Goal: Task Accomplishment & Management: Use online tool/utility

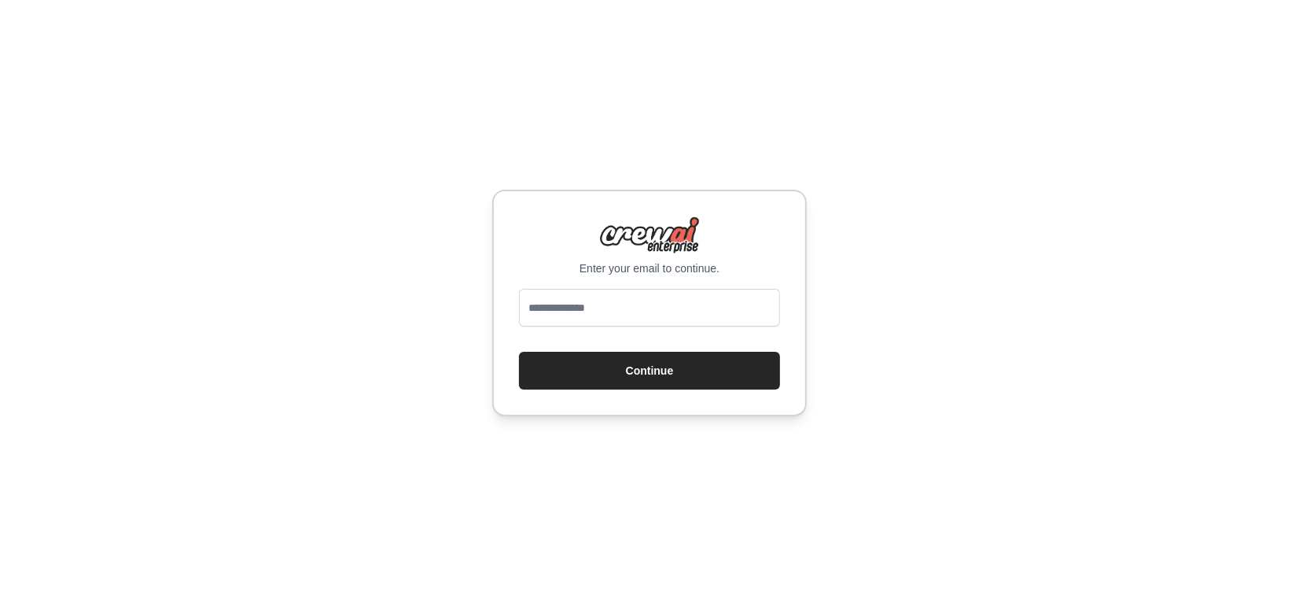
type input "**********"
drag, startPoint x: 689, startPoint y: 304, endPoint x: 632, endPoint y: 308, distance: 57.6
click at [632, 308] on input "**********" at bounding box center [649, 308] width 261 height 38
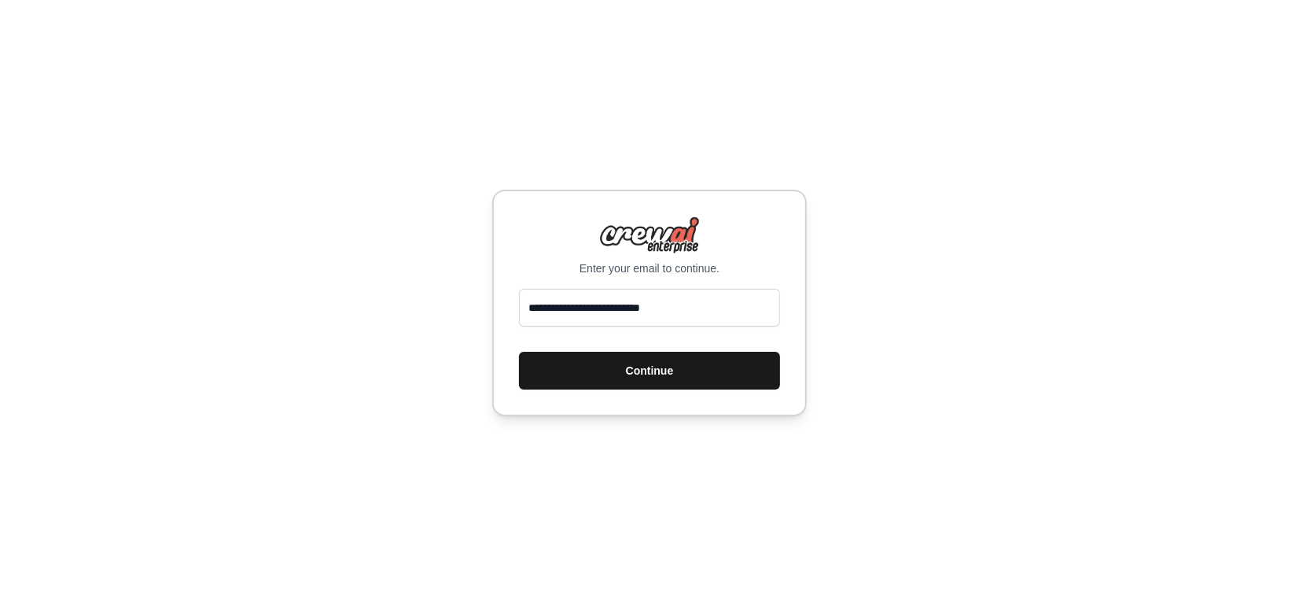
click at [649, 363] on button "Continue" at bounding box center [649, 371] width 261 height 38
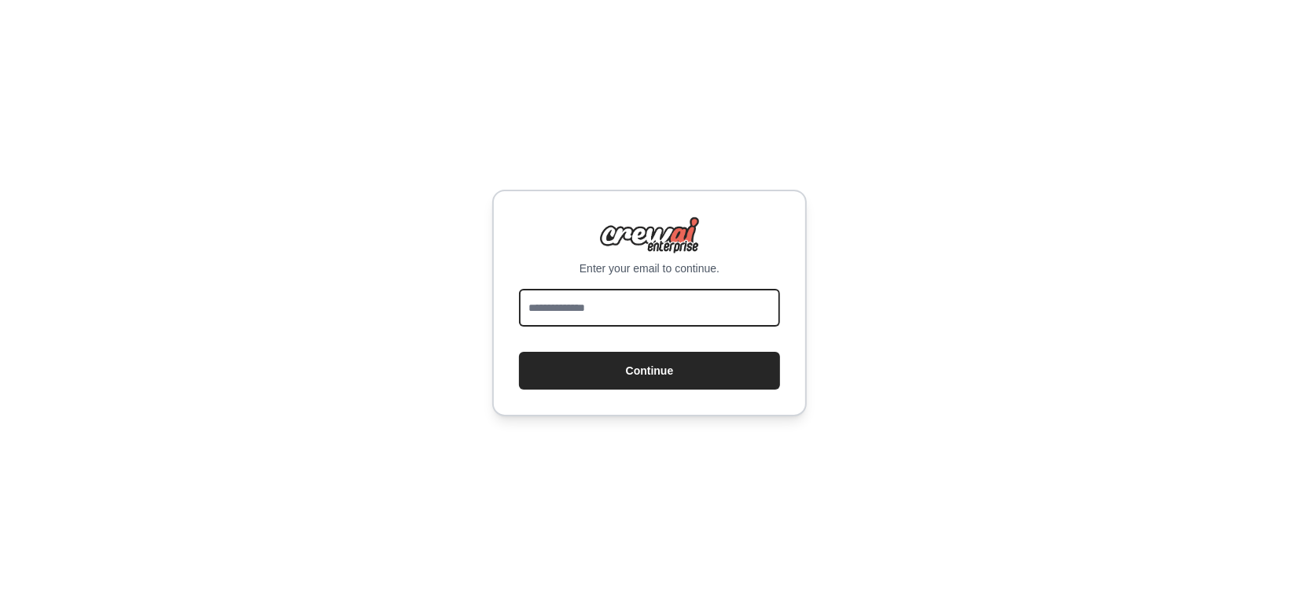
click at [674, 317] on input "email" at bounding box center [649, 308] width 261 height 38
type input "**********"
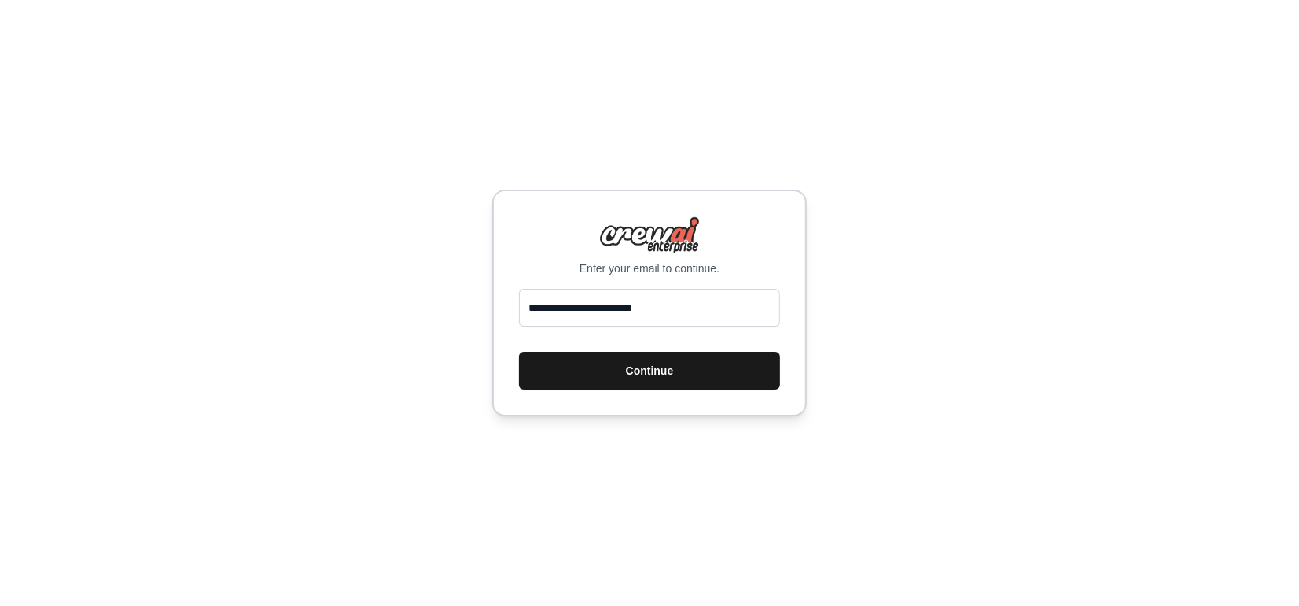
click at [669, 378] on button "Continue" at bounding box center [649, 371] width 261 height 38
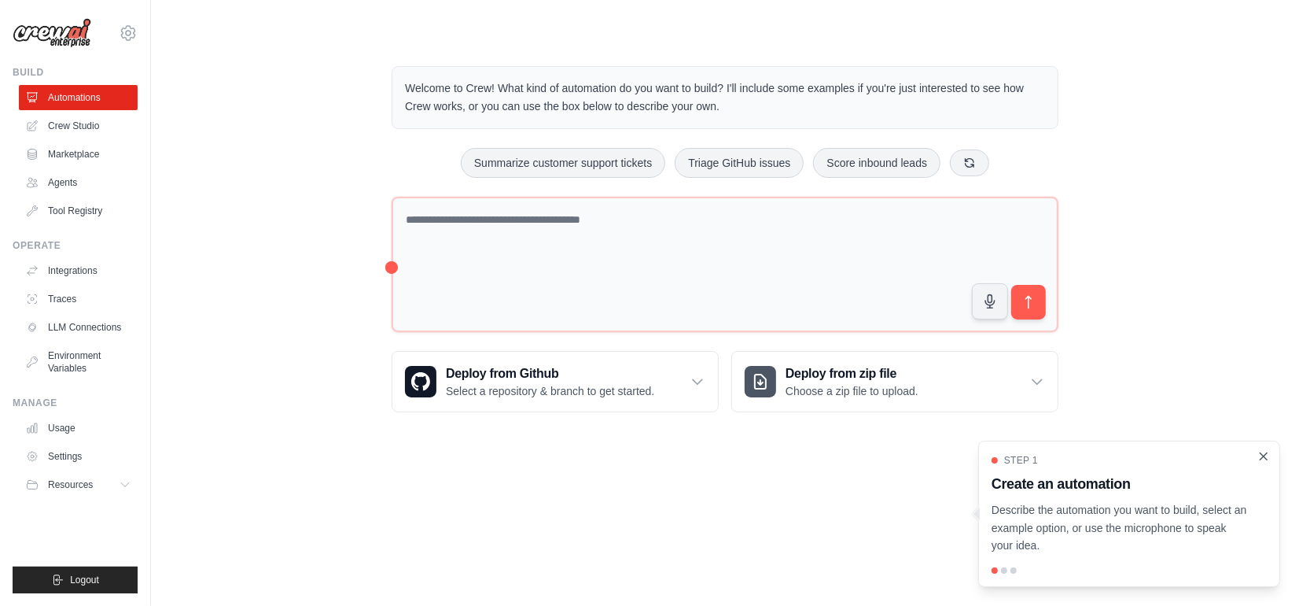
click at [1262, 459] on icon "Close walkthrough" at bounding box center [1264, 455] width 7 height 7
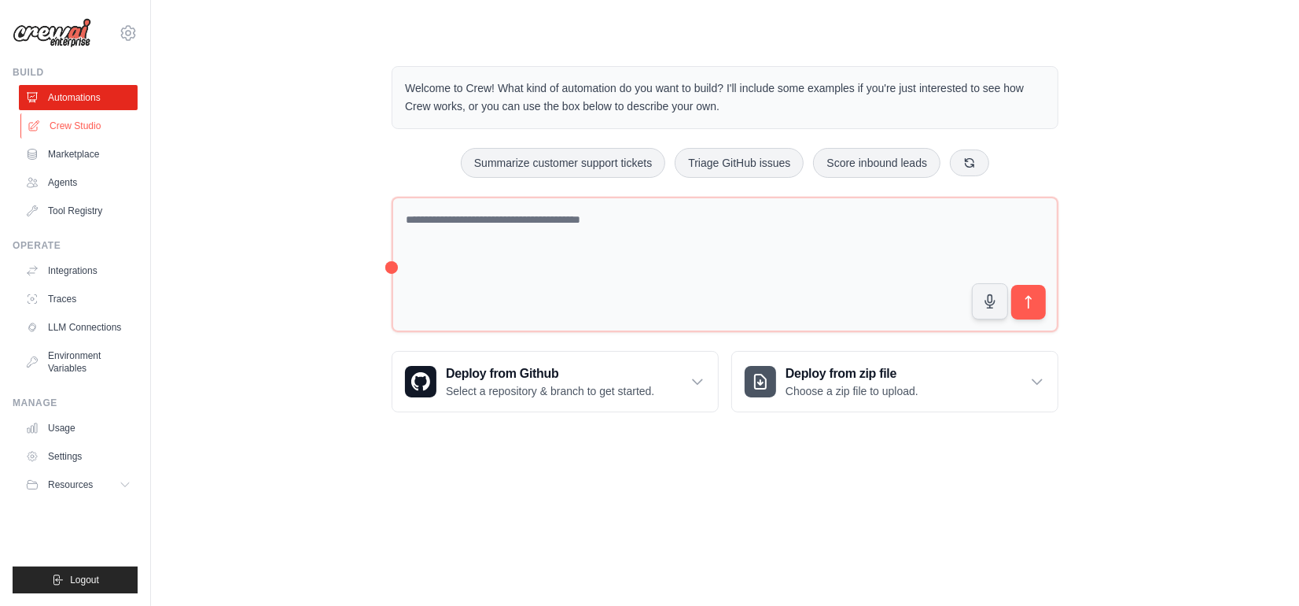
click at [83, 131] on link "Crew Studio" at bounding box center [79, 125] width 119 height 25
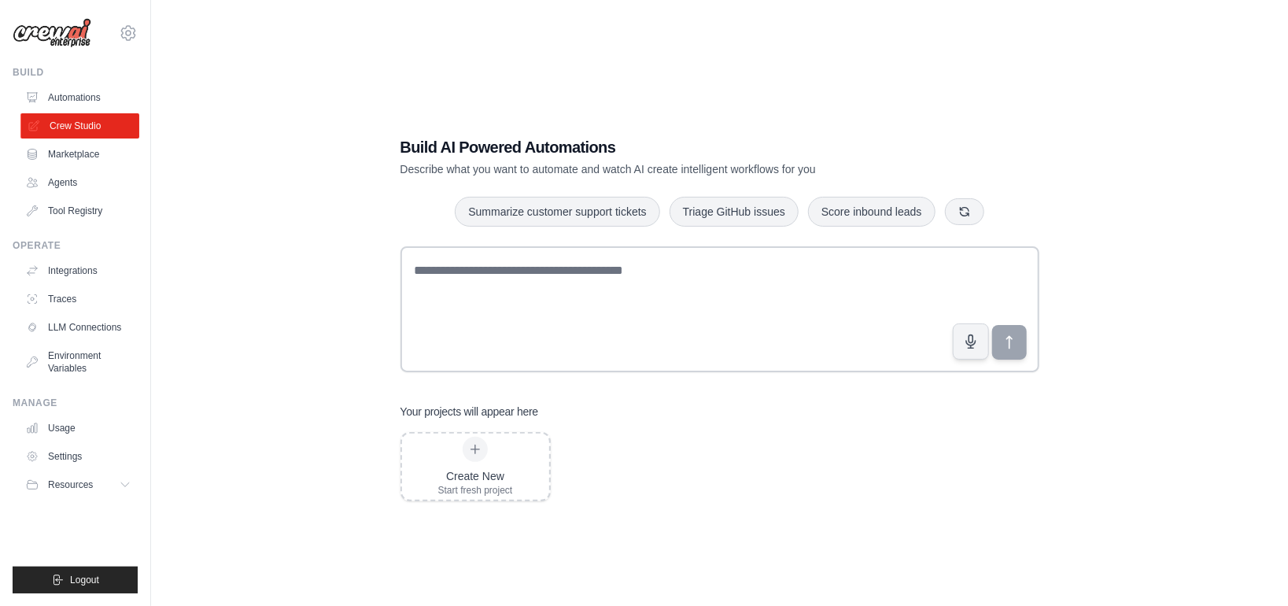
click at [64, 124] on link "Crew Studio" at bounding box center [79, 125] width 119 height 25
click at [39, 35] on img at bounding box center [52, 33] width 79 height 30
click at [52, 33] on img at bounding box center [52, 33] width 79 height 30
click at [74, 41] on img at bounding box center [52, 33] width 79 height 30
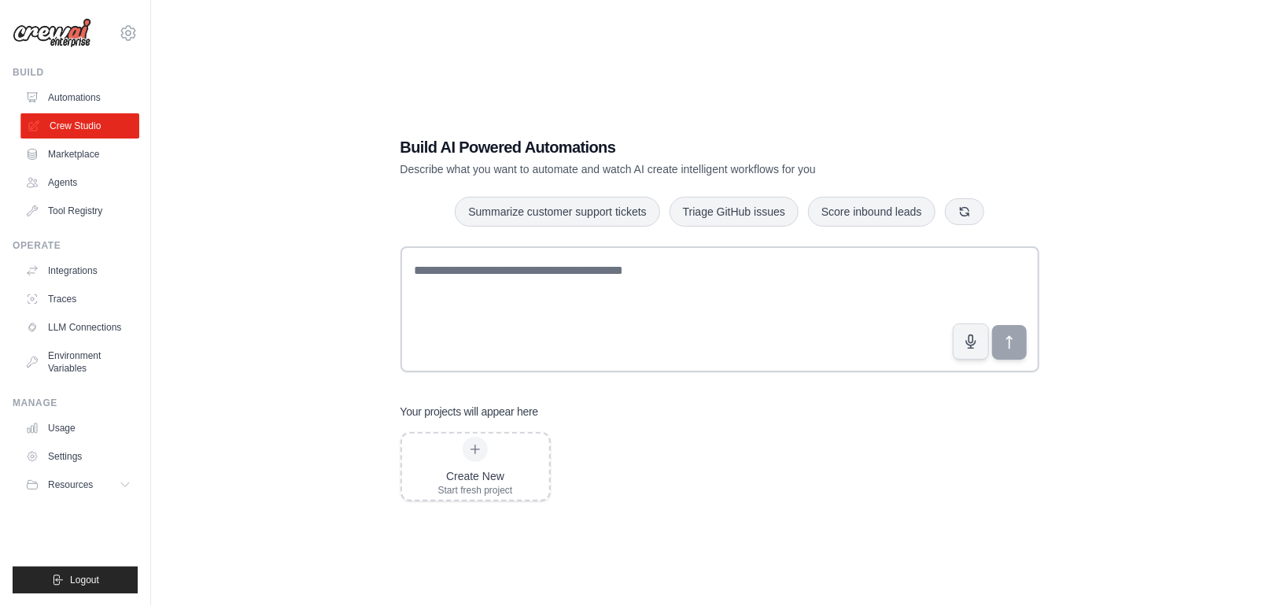
click at [95, 123] on link "Crew Studio" at bounding box center [79, 125] width 119 height 25
click at [67, 276] on link "Integrations" at bounding box center [79, 270] width 119 height 25
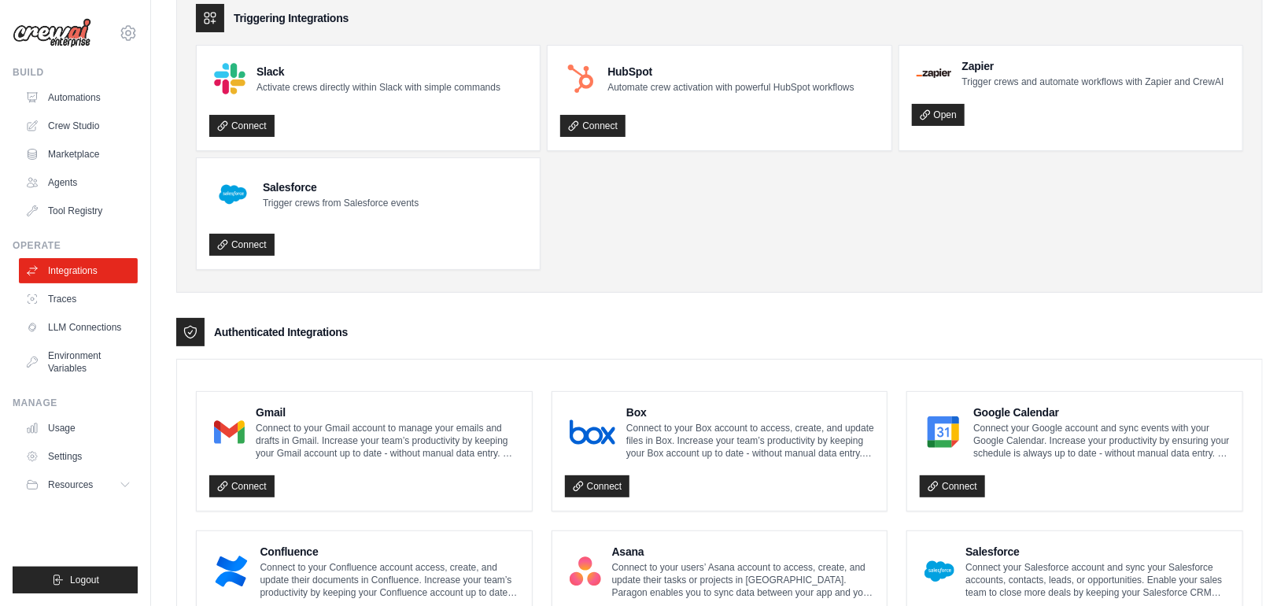
scroll to position [157, 0]
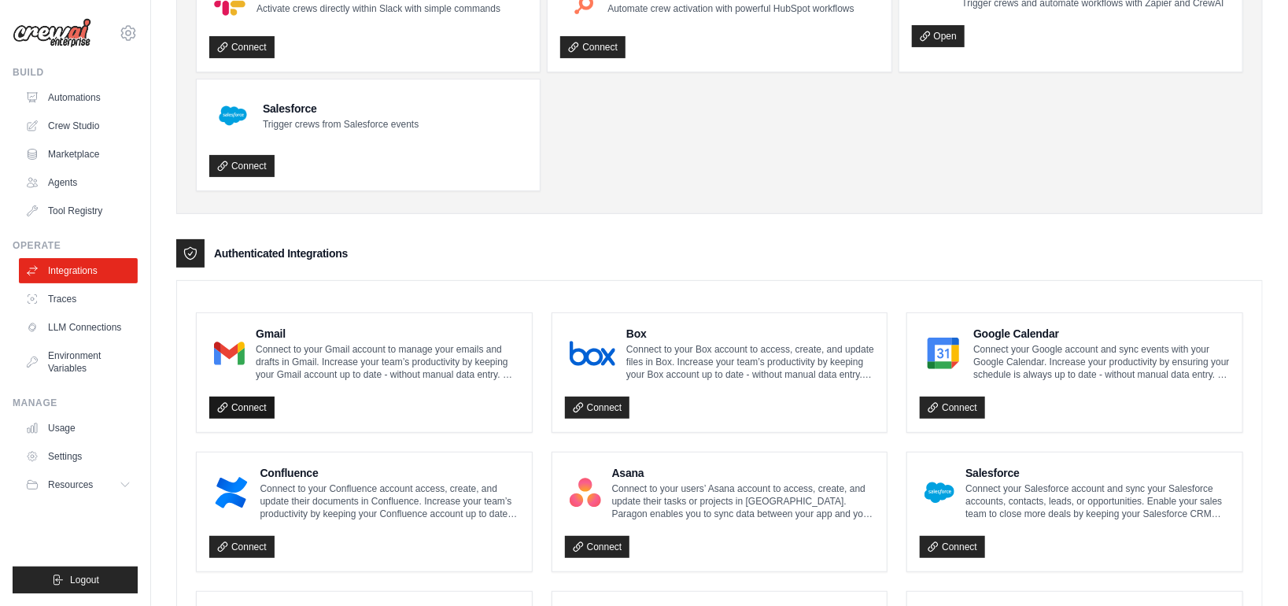
click at [238, 405] on link "Connect" at bounding box center [241, 407] width 65 height 22
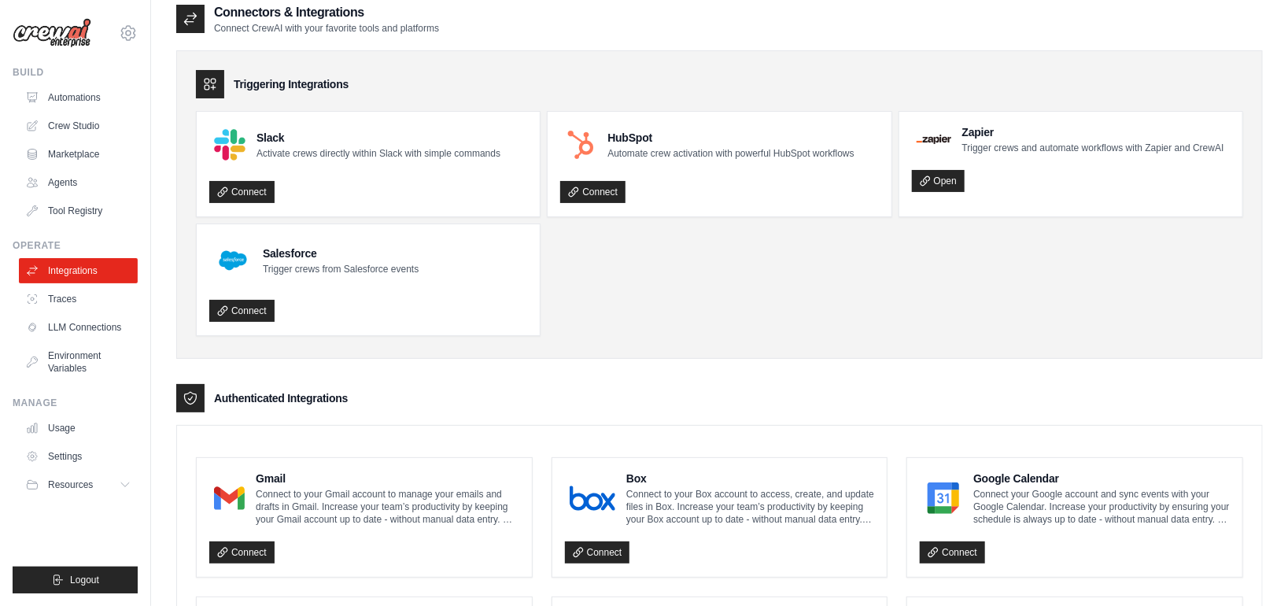
scroll to position [0, 0]
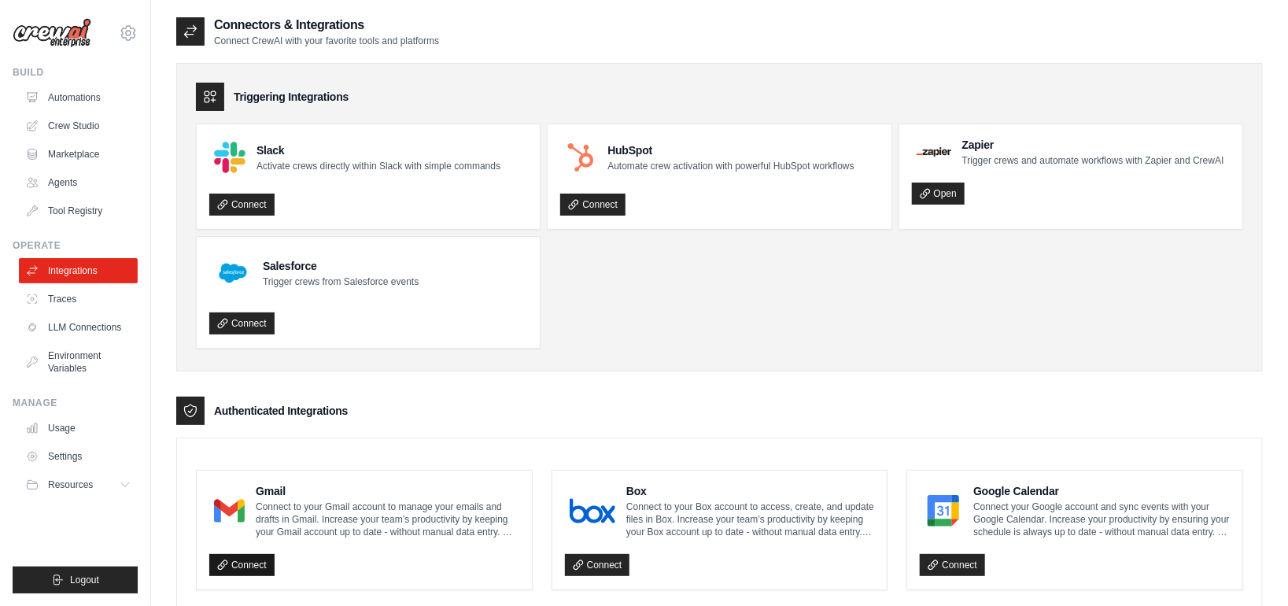
click at [263, 566] on link "Connect" at bounding box center [241, 565] width 65 height 22
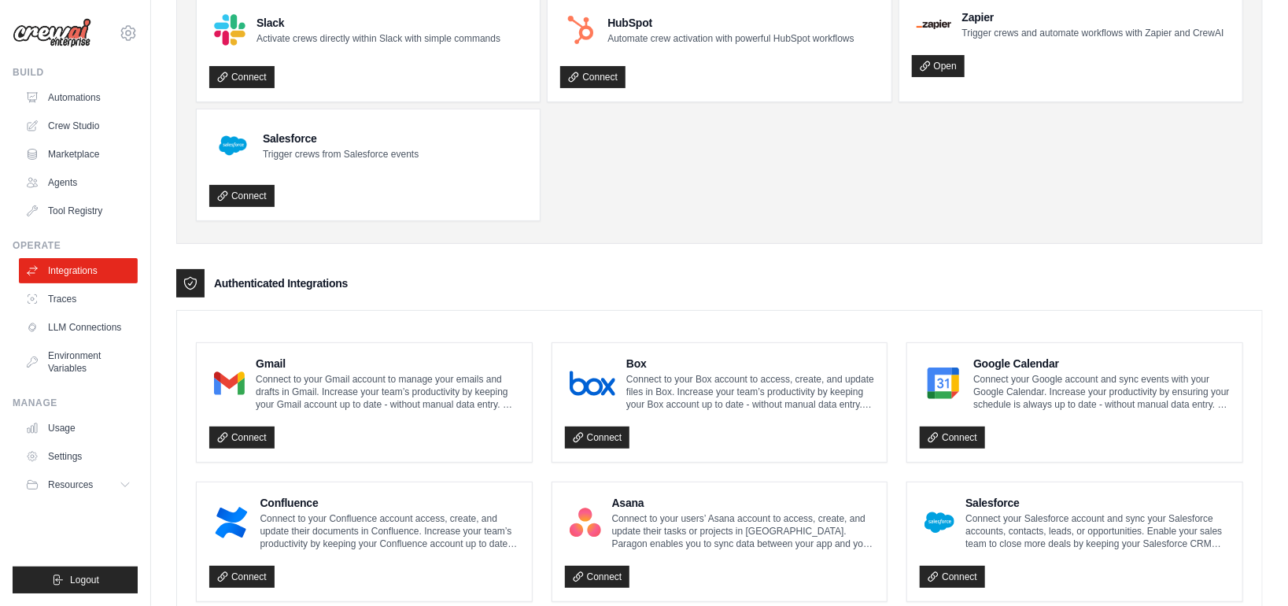
scroll to position [79, 0]
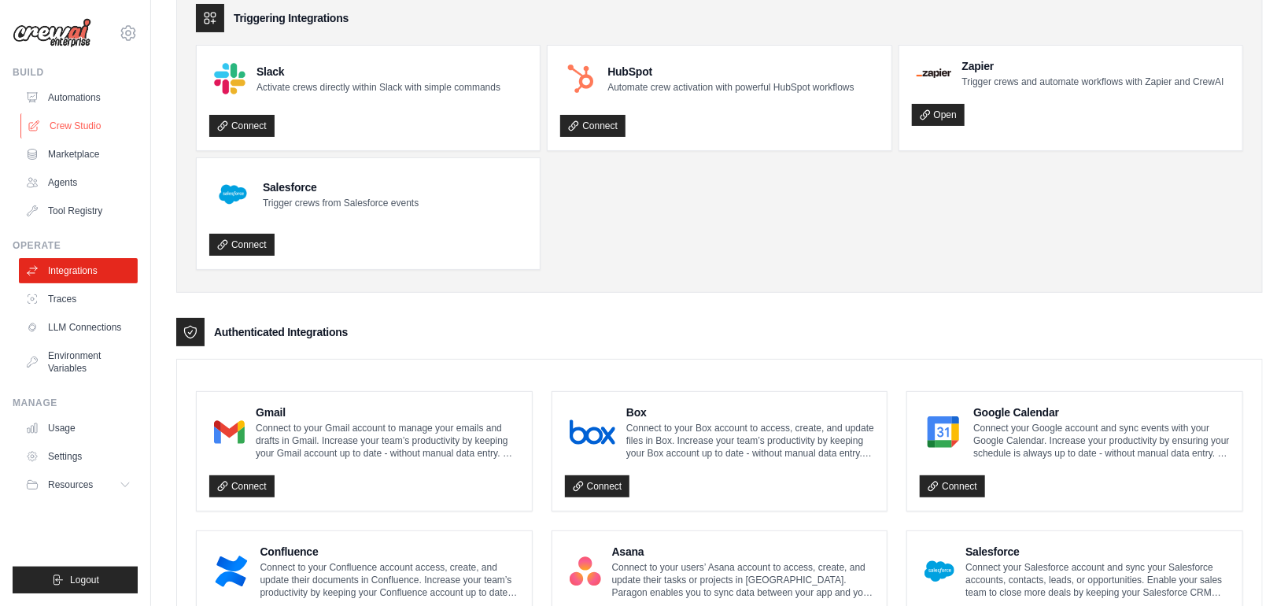
click at [93, 132] on link "Crew Studio" at bounding box center [79, 125] width 119 height 25
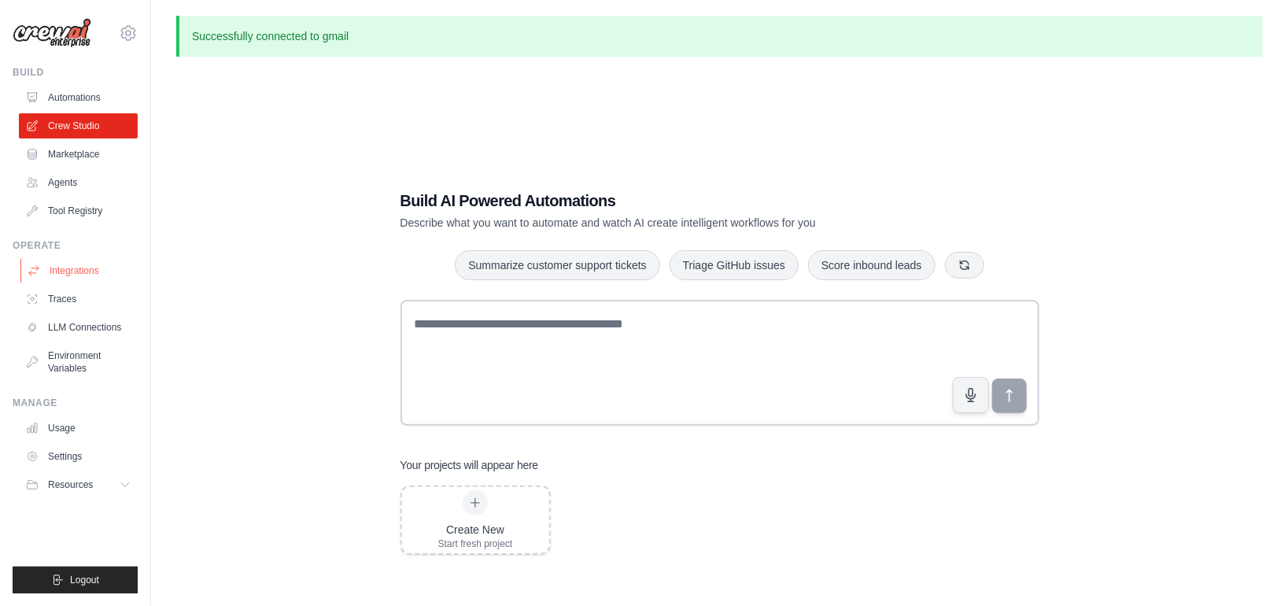
click at [84, 275] on link "Integrations" at bounding box center [79, 270] width 119 height 25
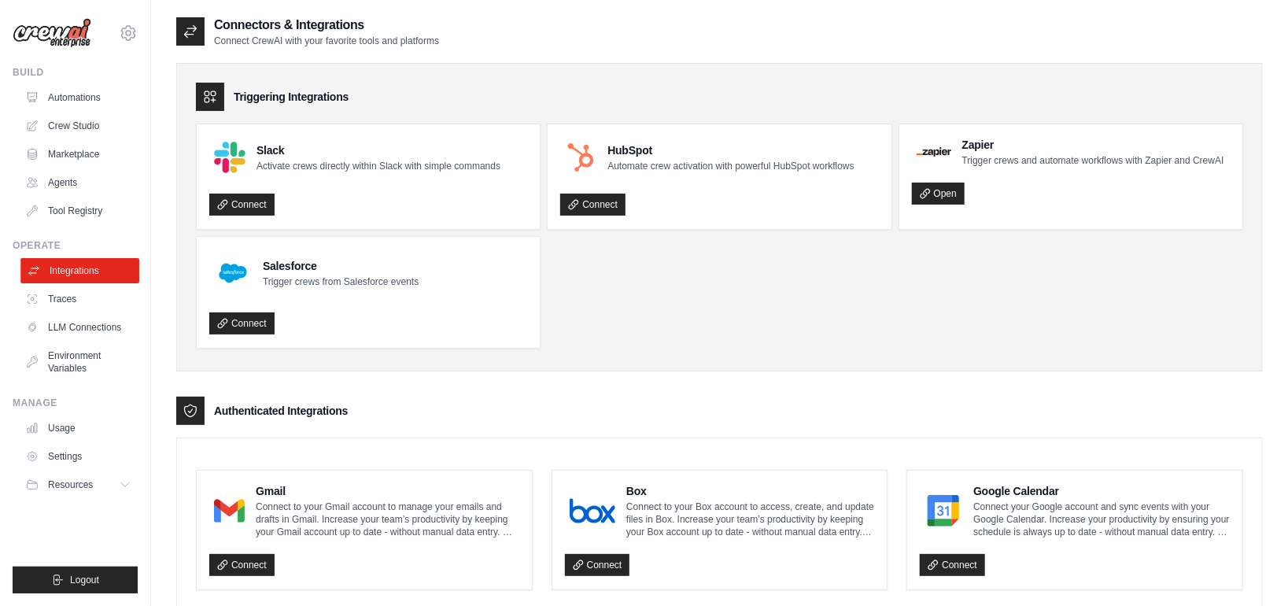
click at [52, 278] on link "Integrations" at bounding box center [79, 270] width 119 height 25
click at [79, 99] on link "Automations" at bounding box center [79, 97] width 119 height 25
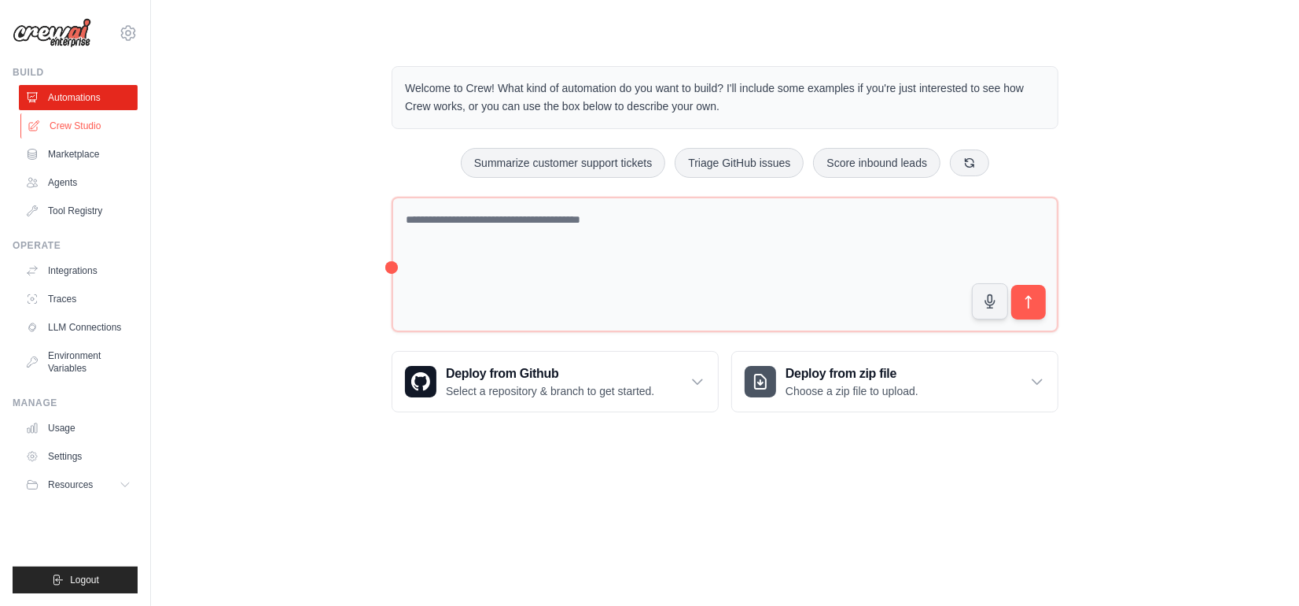
click at [87, 123] on link "Crew Studio" at bounding box center [79, 125] width 119 height 25
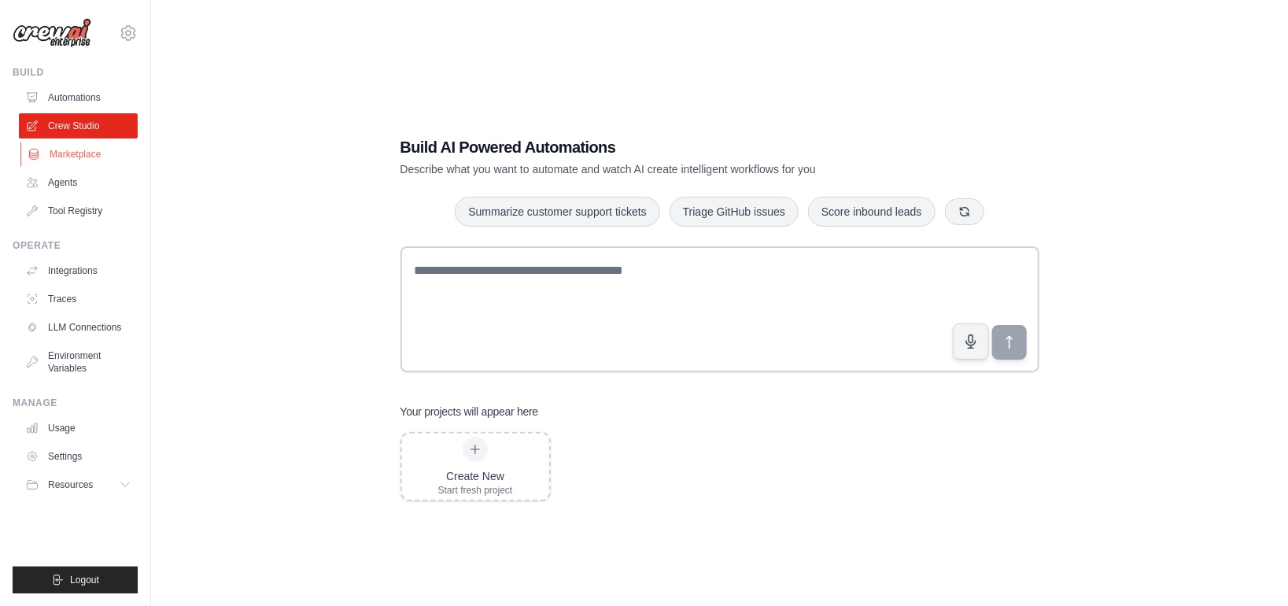
click at [81, 155] on link "Marketplace" at bounding box center [79, 154] width 119 height 25
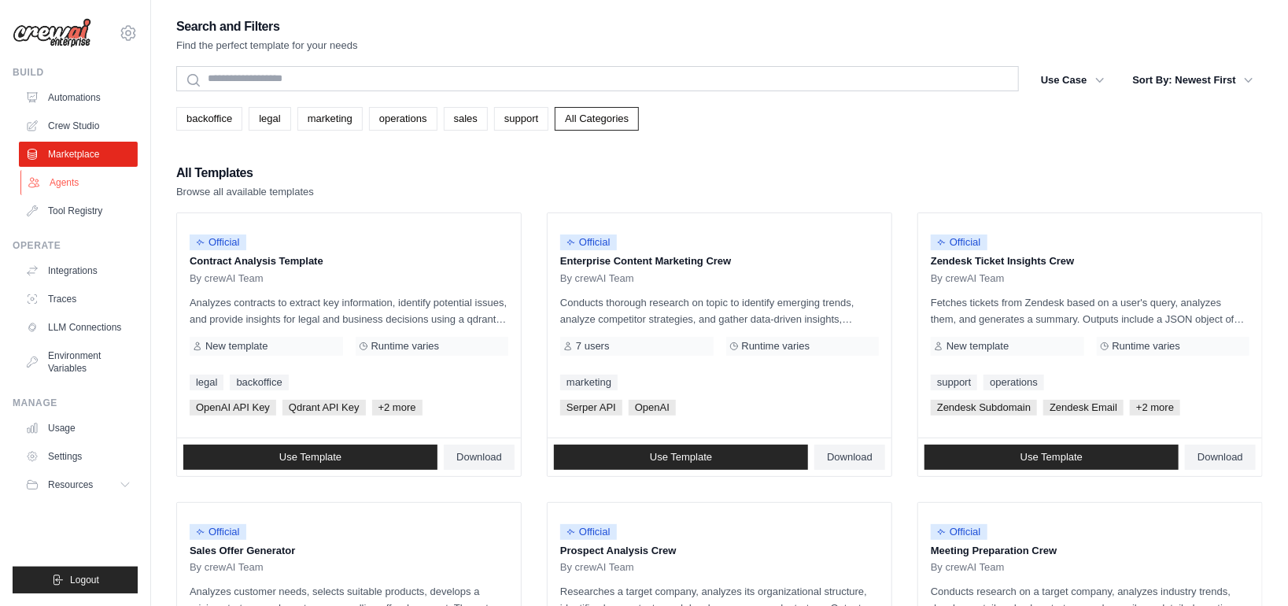
click at [74, 185] on link "Agents" at bounding box center [79, 182] width 119 height 25
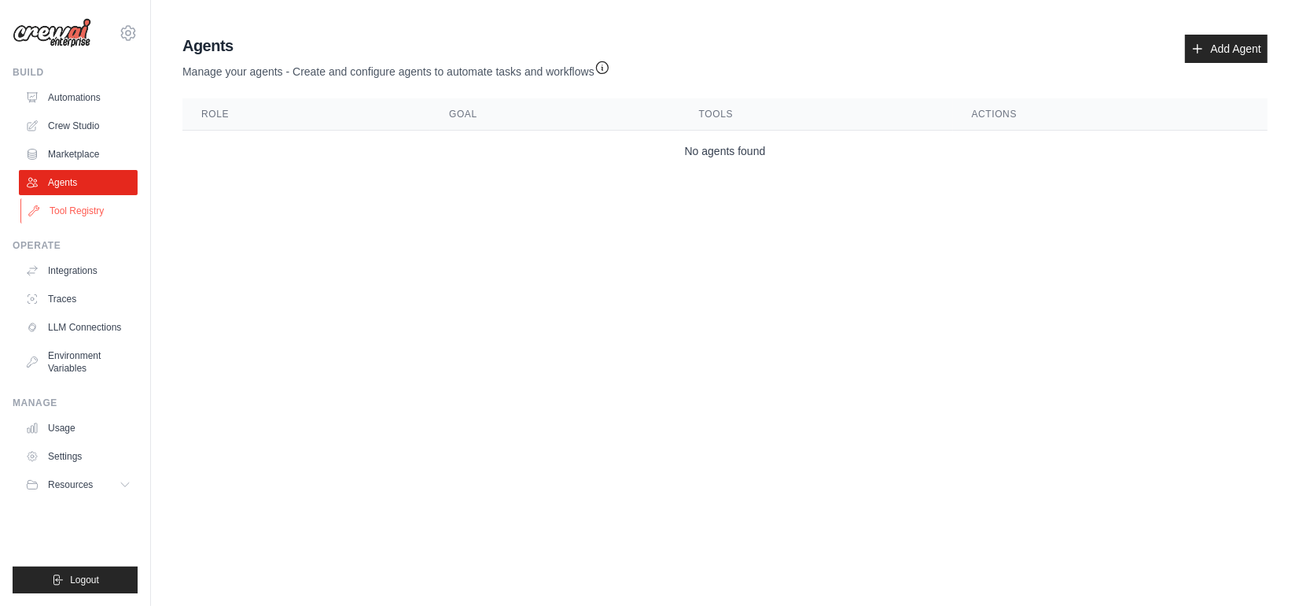
click at [76, 208] on link "Tool Registry" at bounding box center [79, 210] width 119 height 25
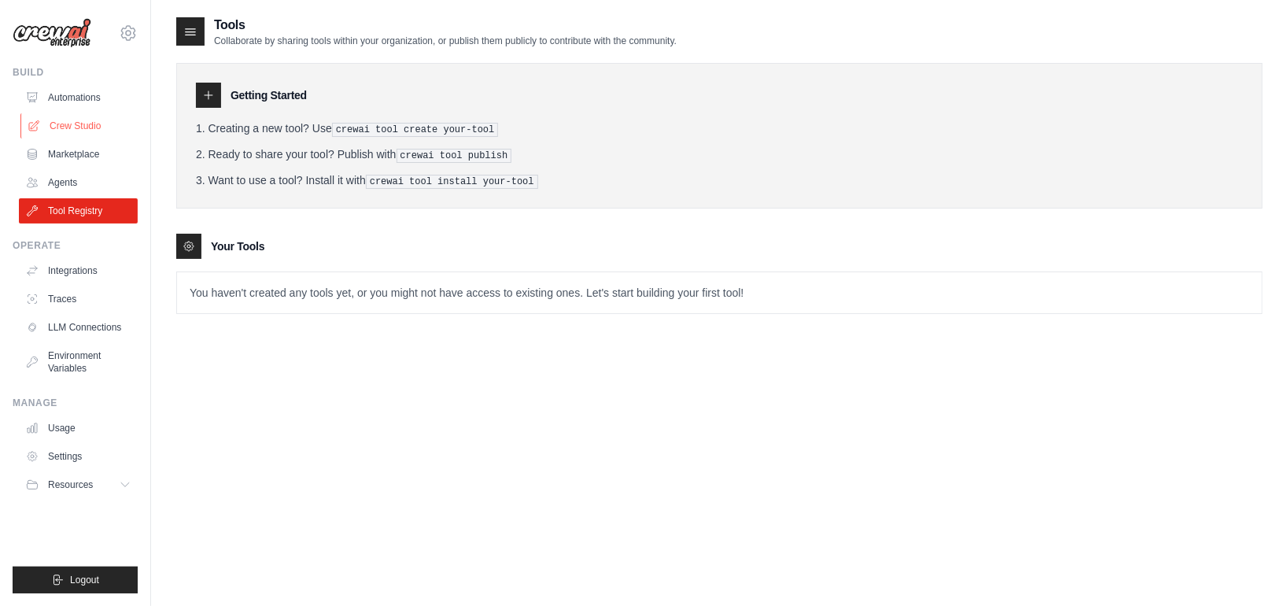
click at [63, 129] on link "Crew Studio" at bounding box center [79, 125] width 119 height 25
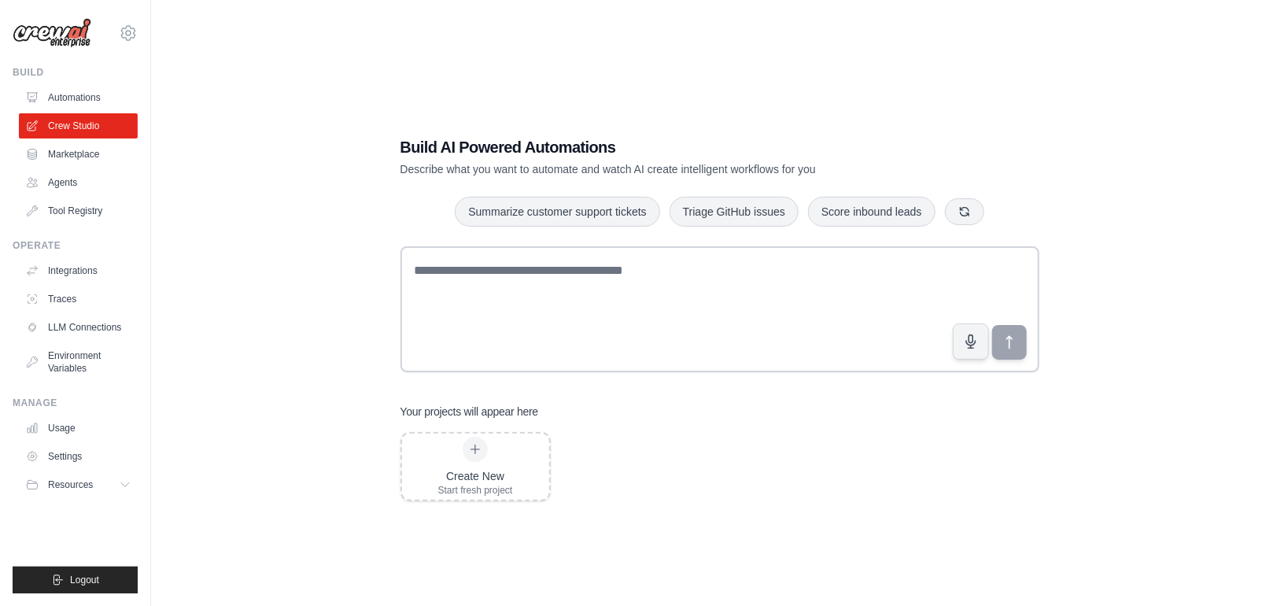
click at [63, 129] on link "Crew Studio" at bounding box center [78, 125] width 119 height 25
click at [76, 260] on link "Integrations" at bounding box center [79, 270] width 119 height 25
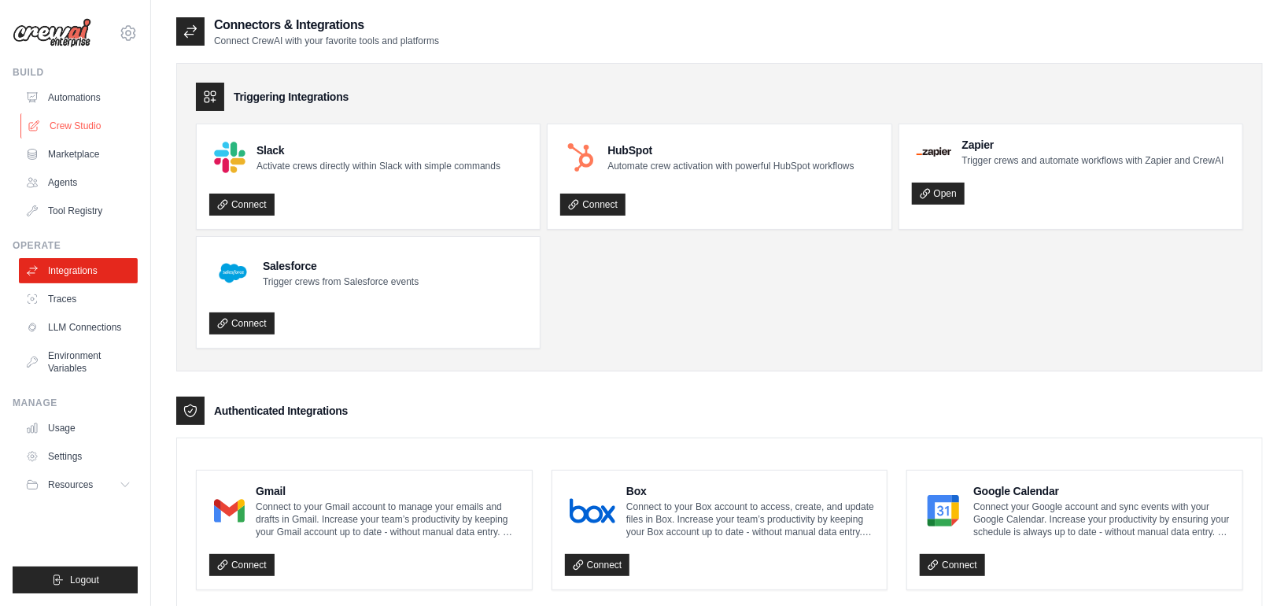
click at [68, 127] on link "Crew Studio" at bounding box center [79, 125] width 119 height 25
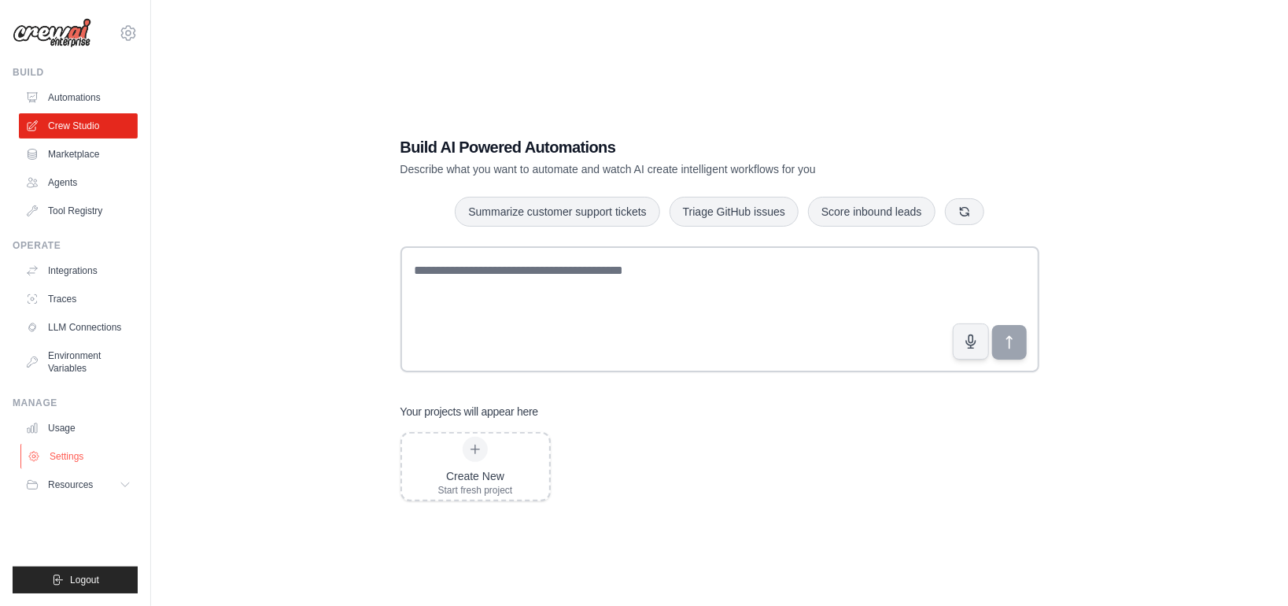
click at [71, 444] on link "Settings" at bounding box center [79, 456] width 119 height 25
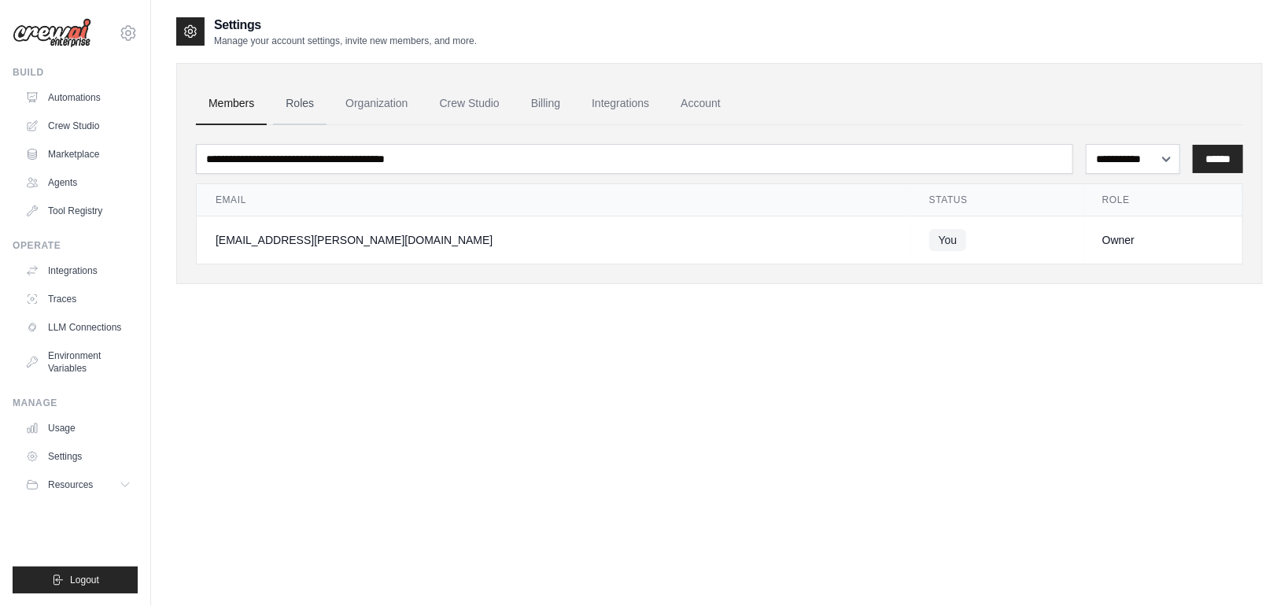
click at [307, 109] on link "Roles" at bounding box center [299, 104] width 53 height 42
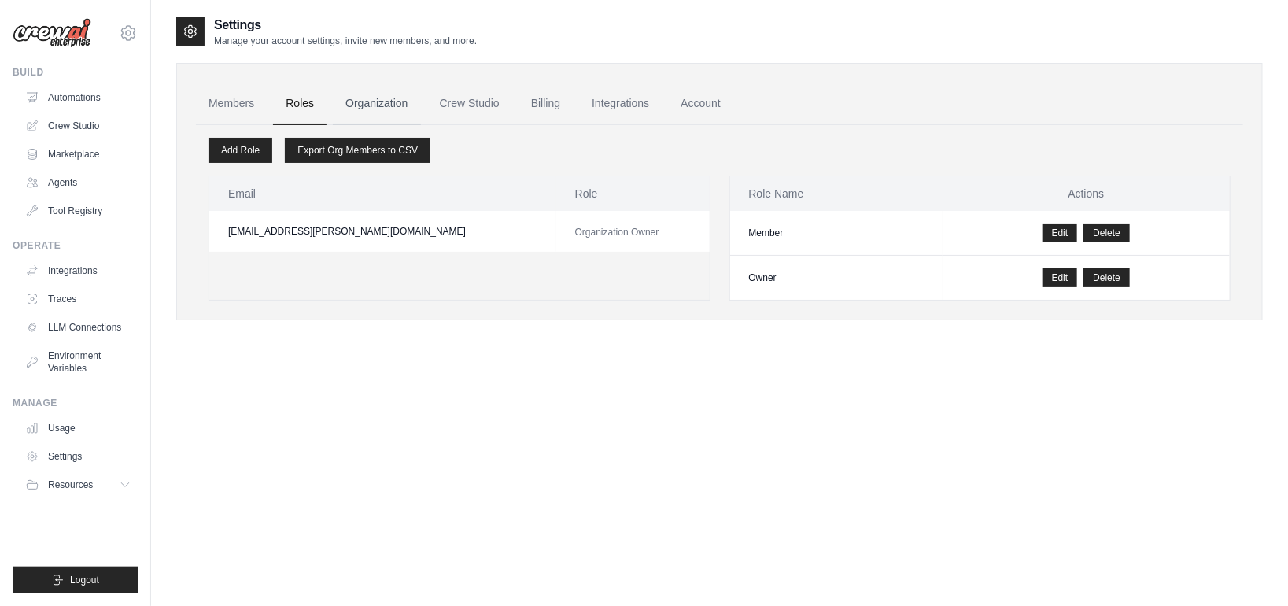
click at [404, 106] on link "Organization" at bounding box center [376, 104] width 87 height 42
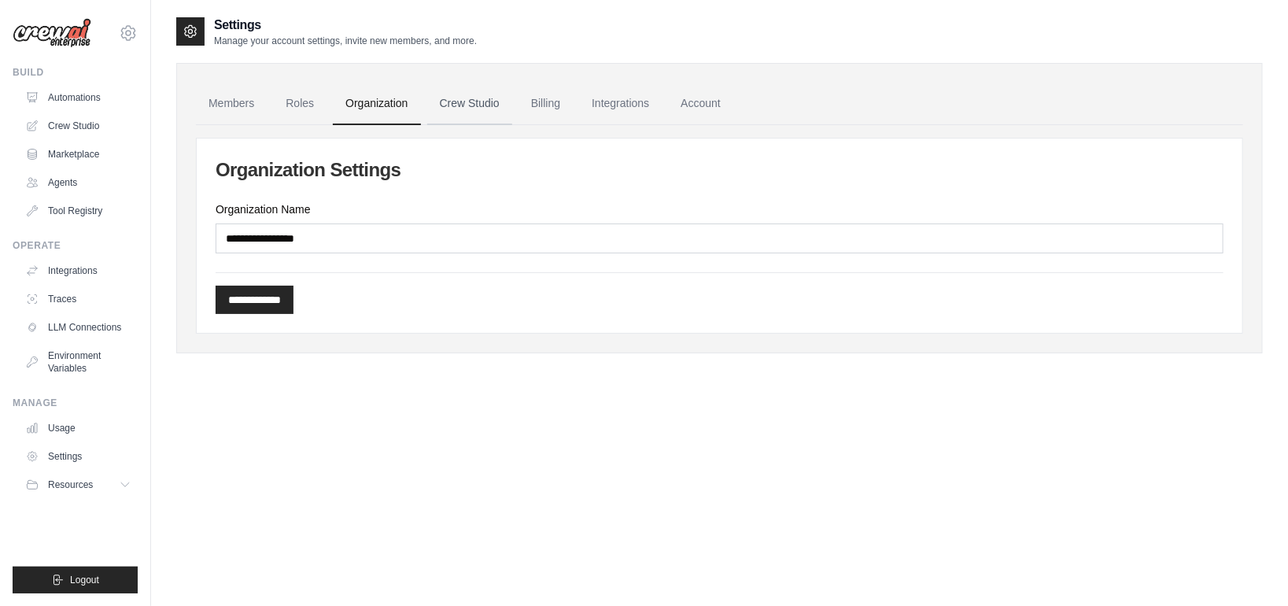
click at [458, 103] on link "Crew Studio" at bounding box center [469, 104] width 85 height 42
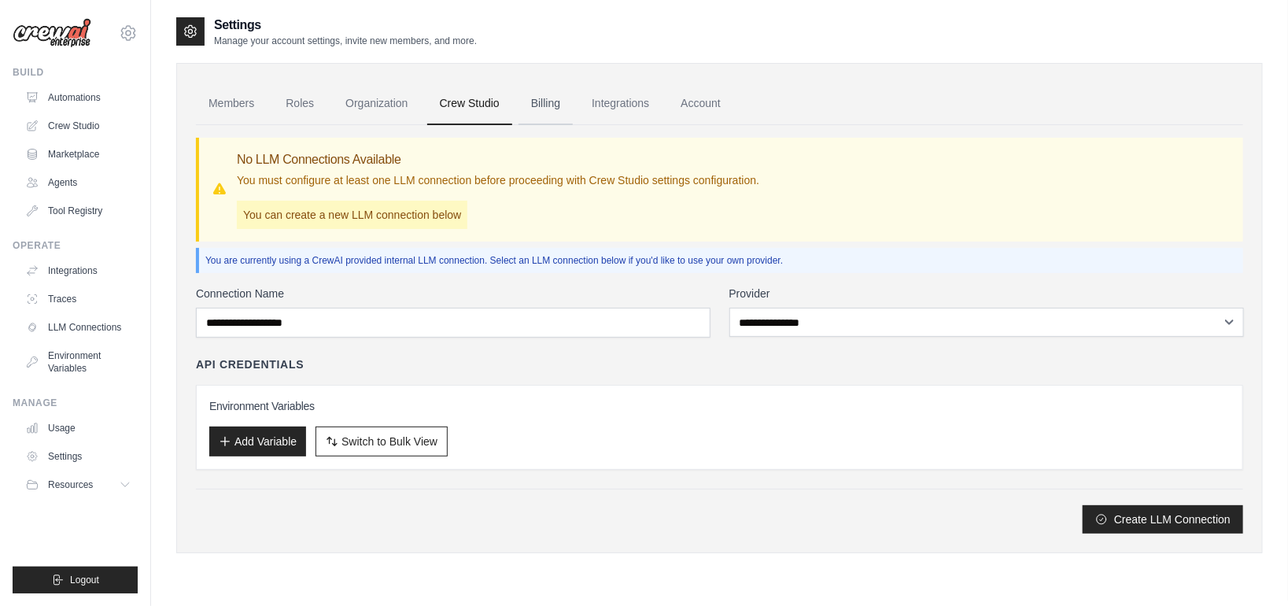
click at [547, 106] on link "Billing" at bounding box center [545, 104] width 54 height 42
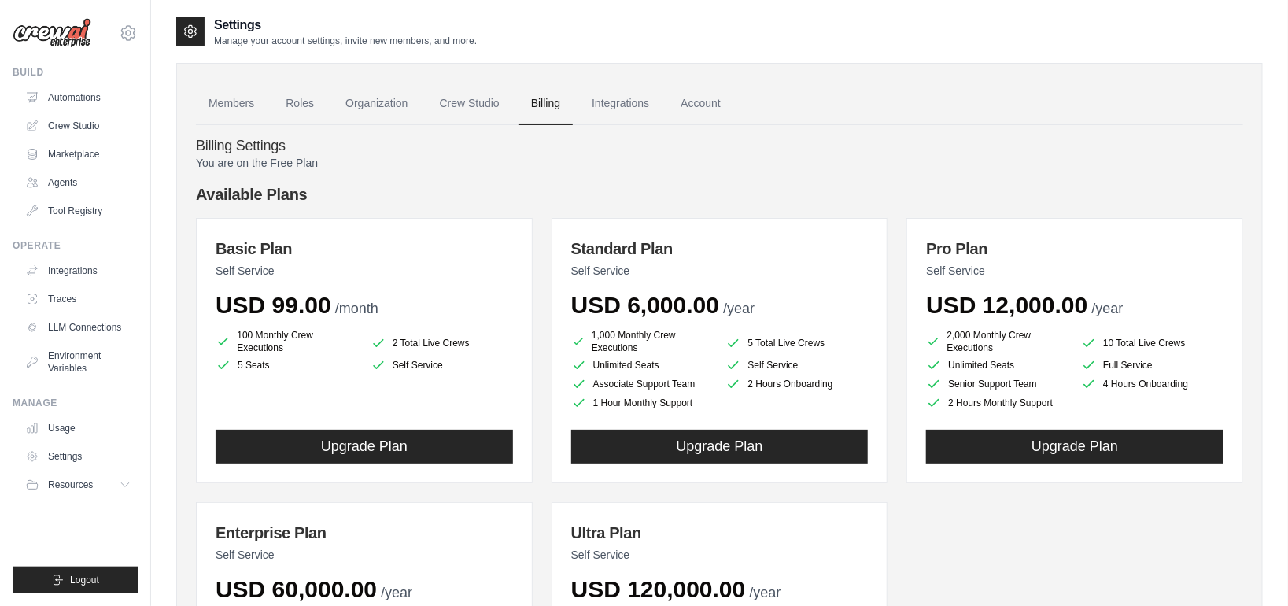
click at [603, 105] on link "Integrations" at bounding box center [620, 104] width 83 height 42
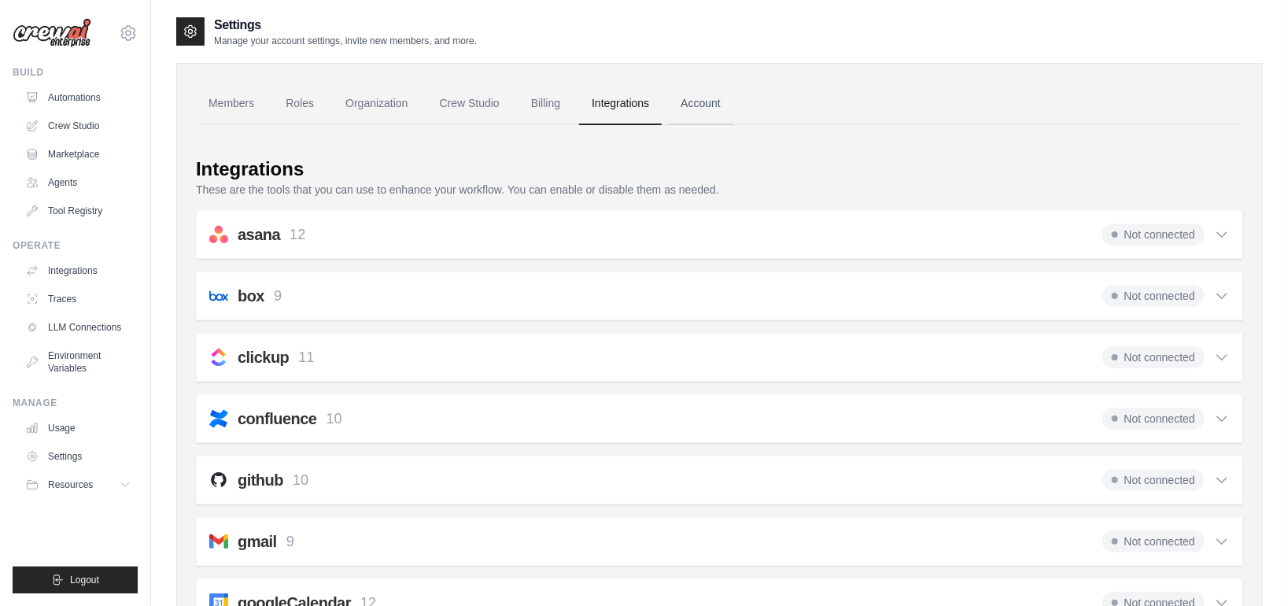
click at [695, 112] on link "Account" at bounding box center [700, 104] width 65 height 42
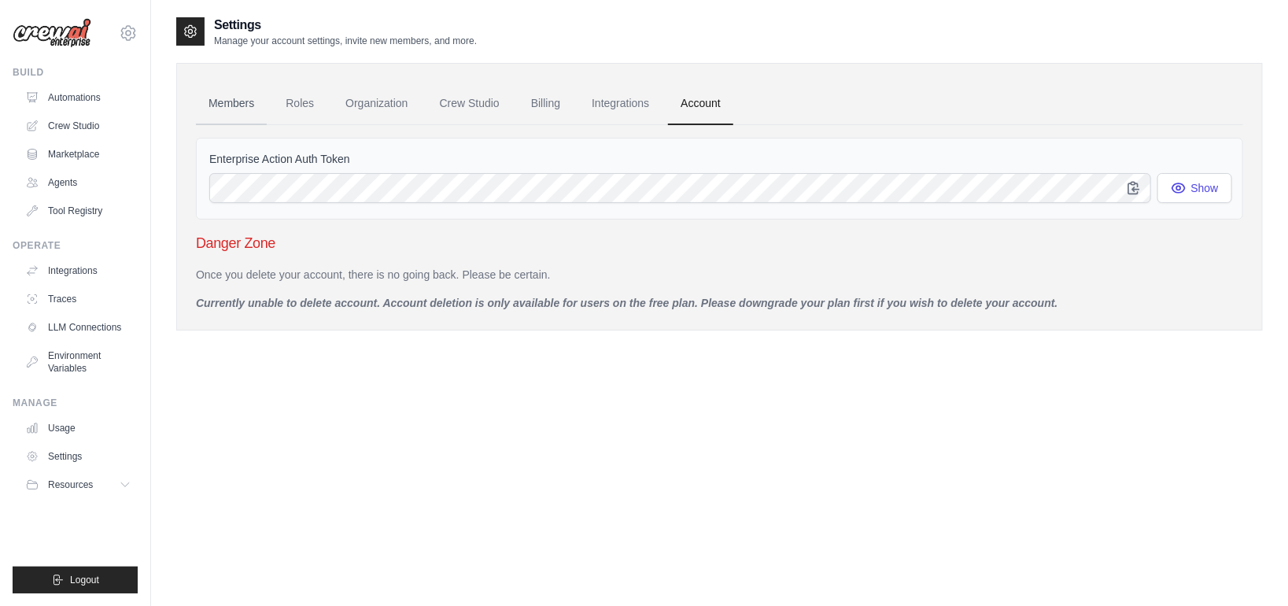
click at [233, 112] on link "Members" at bounding box center [231, 104] width 71 height 42
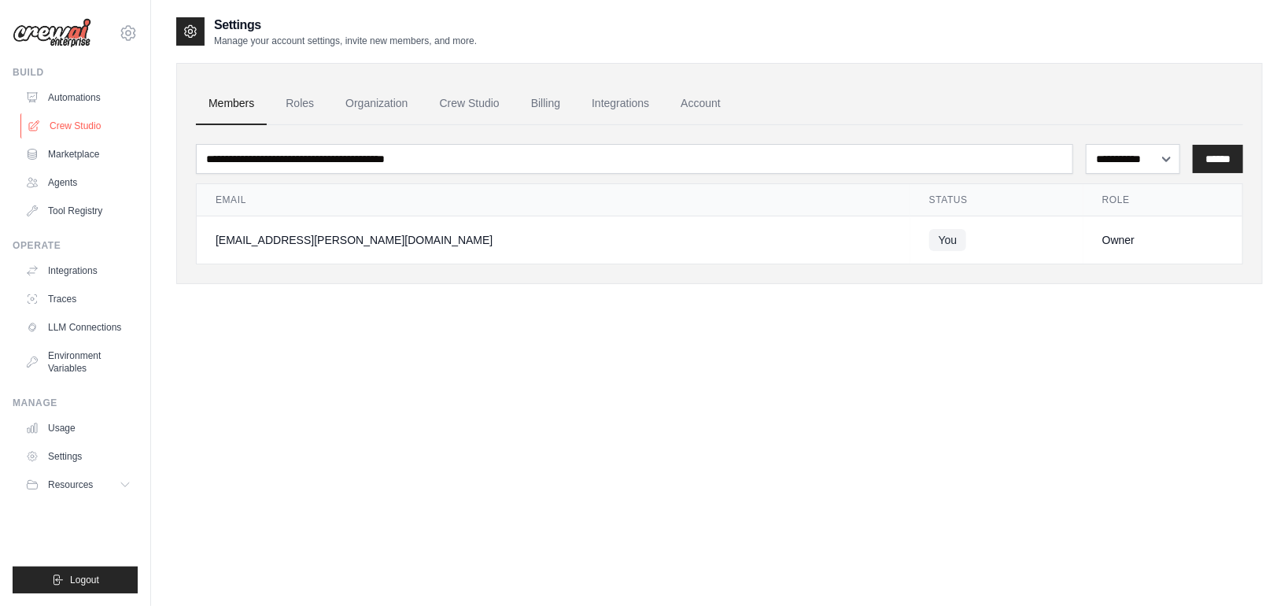
click at [65, 127] on link "Crew Studio" at bounding box center [79, 125] width 119 height 25
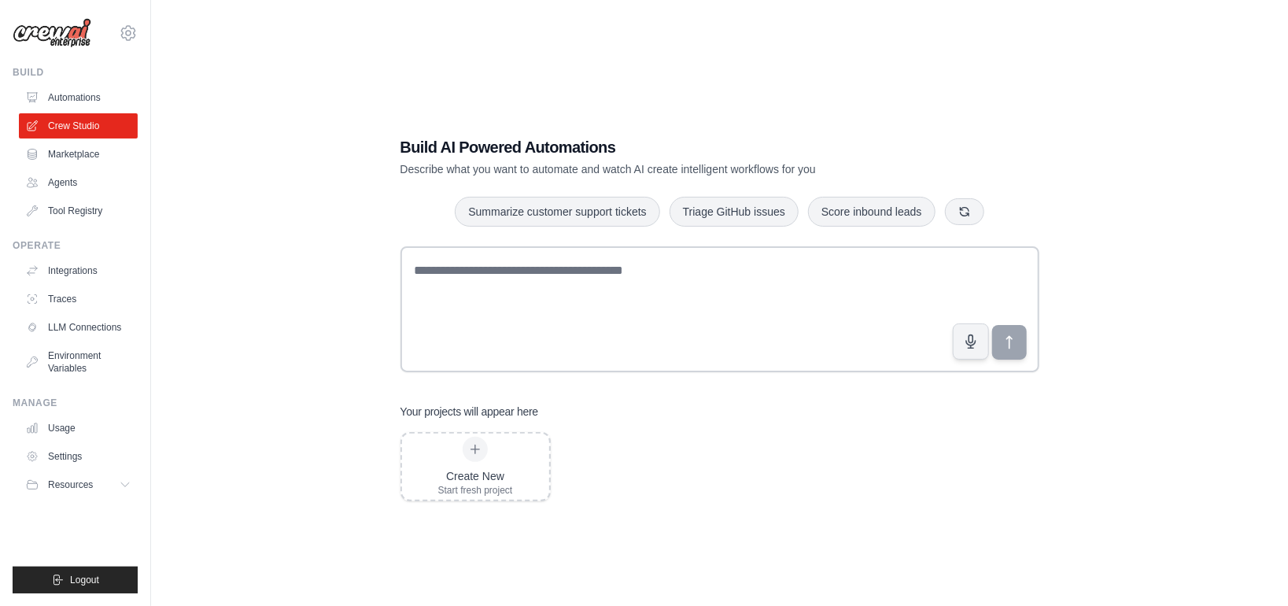
scroll to position [31, 0]
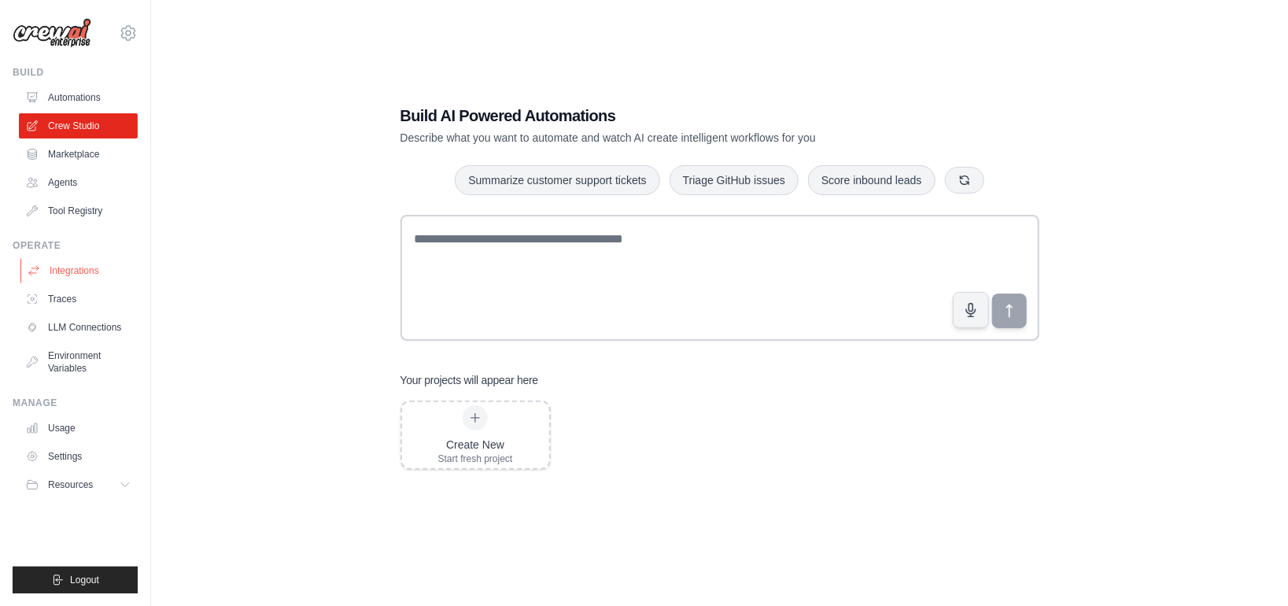
click at [73, 258] on link "Integrations" at bounding box center [79, 270] width 119 height 25
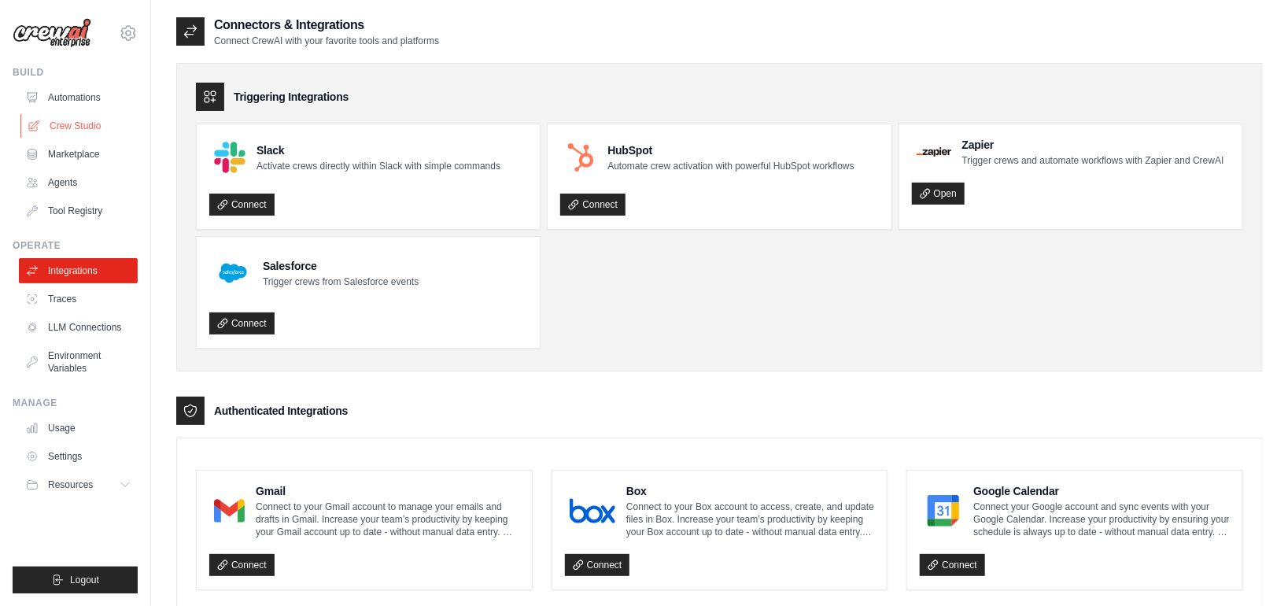
click at [64, 130] on link "Crew Studio" at bounding box center [79, 125] width 119 height 25
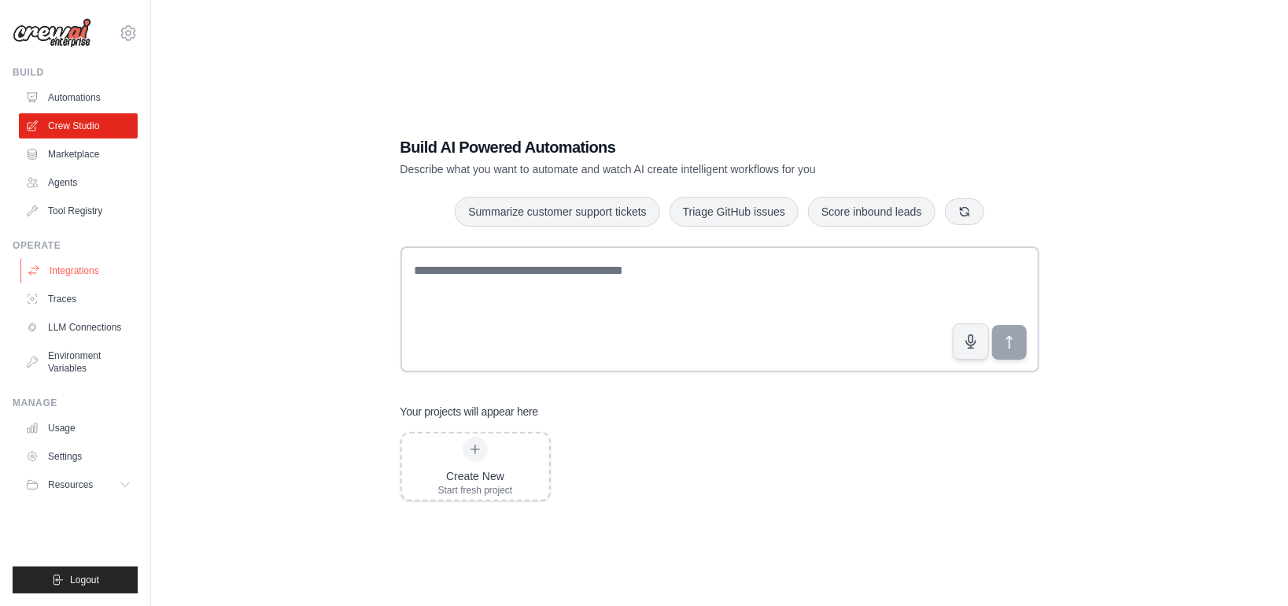
click at [64, 278] on link "Integrations" at bounding box center [79, 270] width 119 height 25
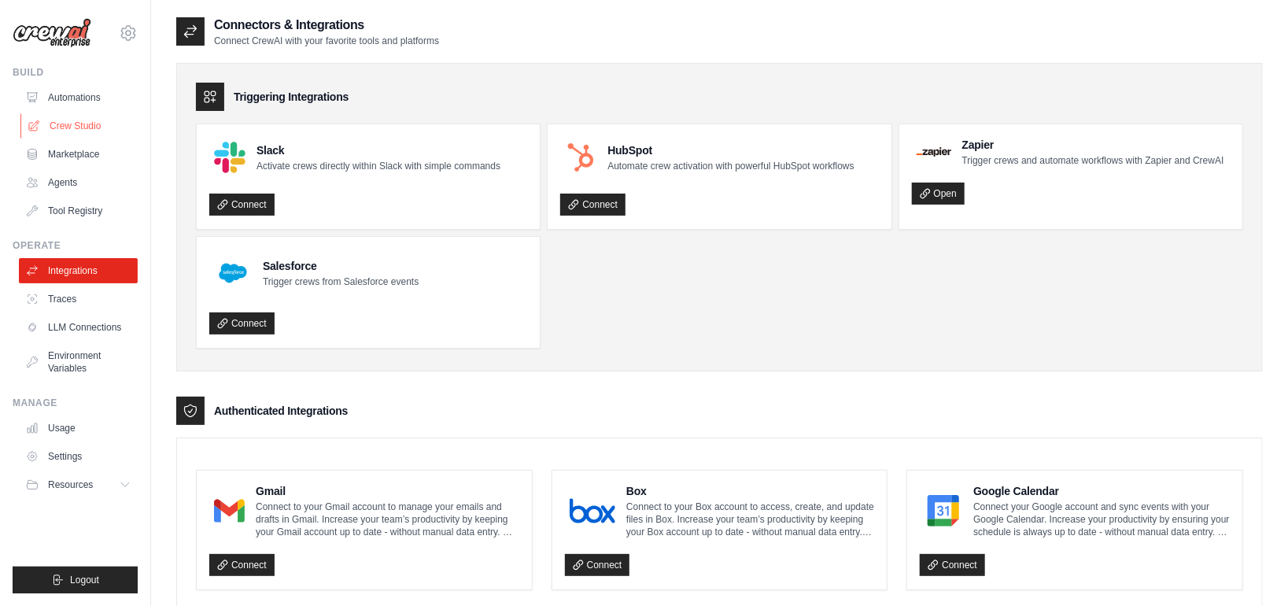
click at [83, 132] on link "Crew Studio" at bounding box center [79, 125] width 119 height 25
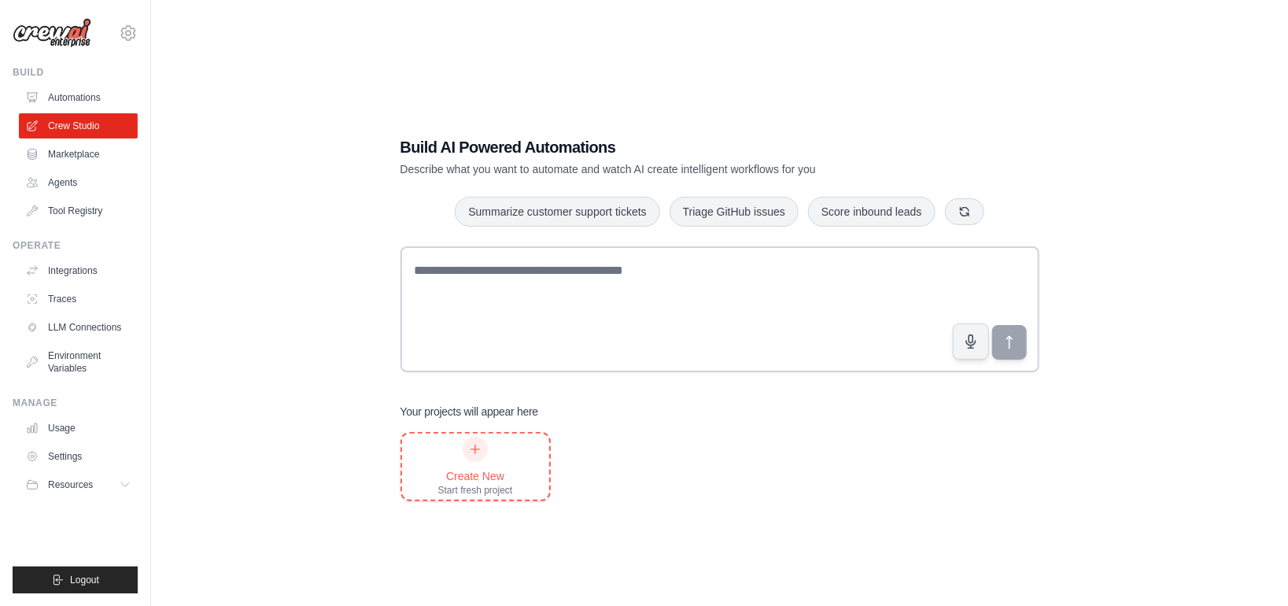
click at [470, 474] on div "Create New" at bounding box center [475, 476] width 75 height 16
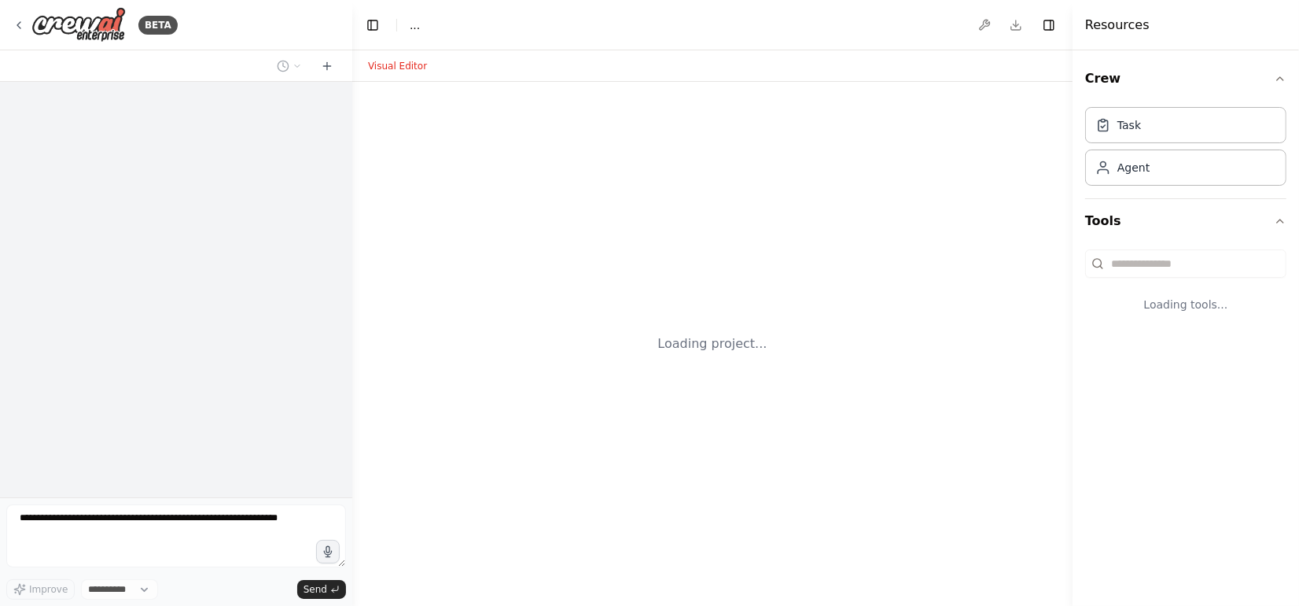
select select "****"
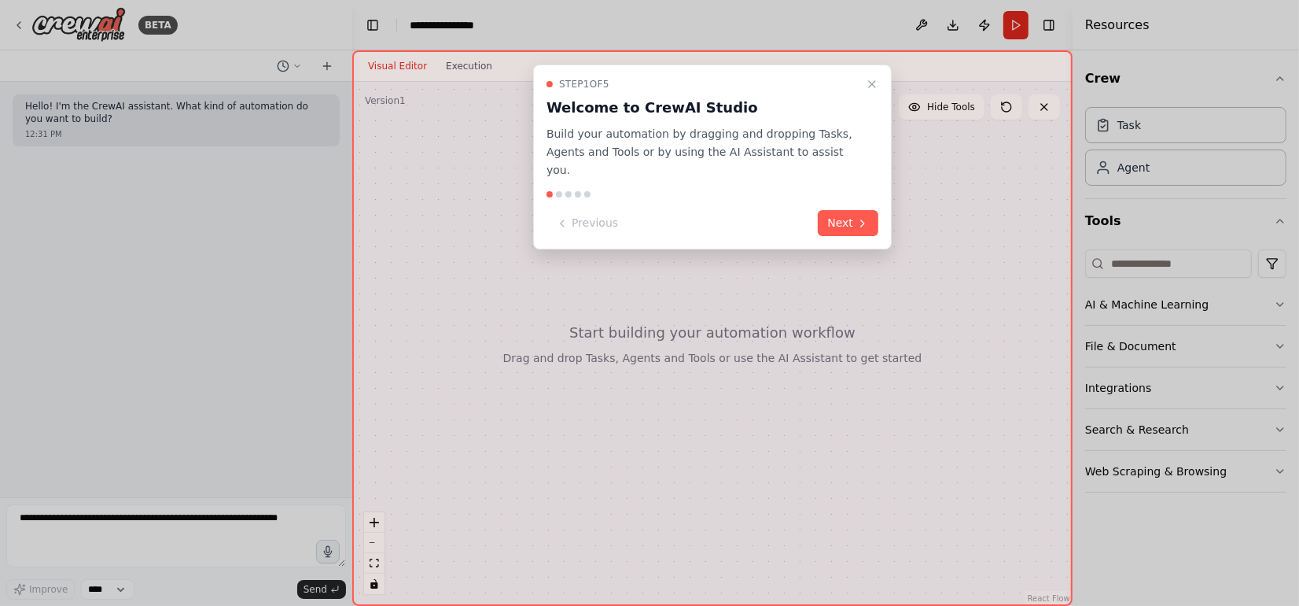
click at [20, 29] on div at bounding box center [649, 303] width 1299 height 606
